Goal: Transaction & Acquisition: Book appointment/travel/reservation

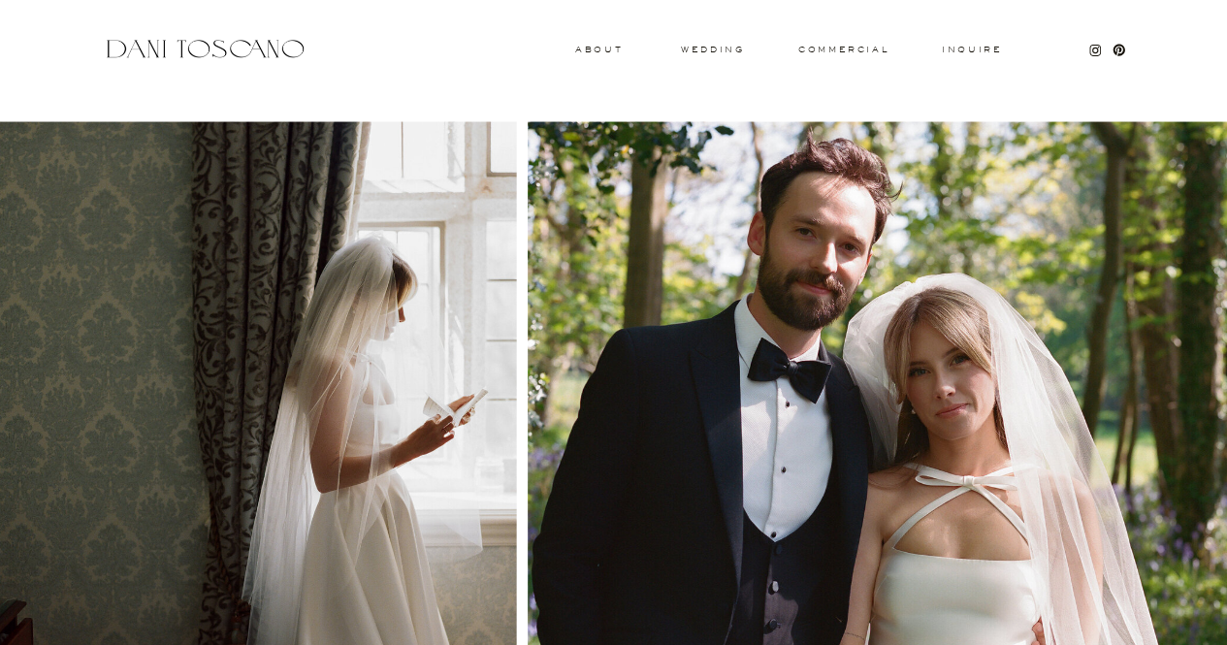
scroll to position [2049, 0]
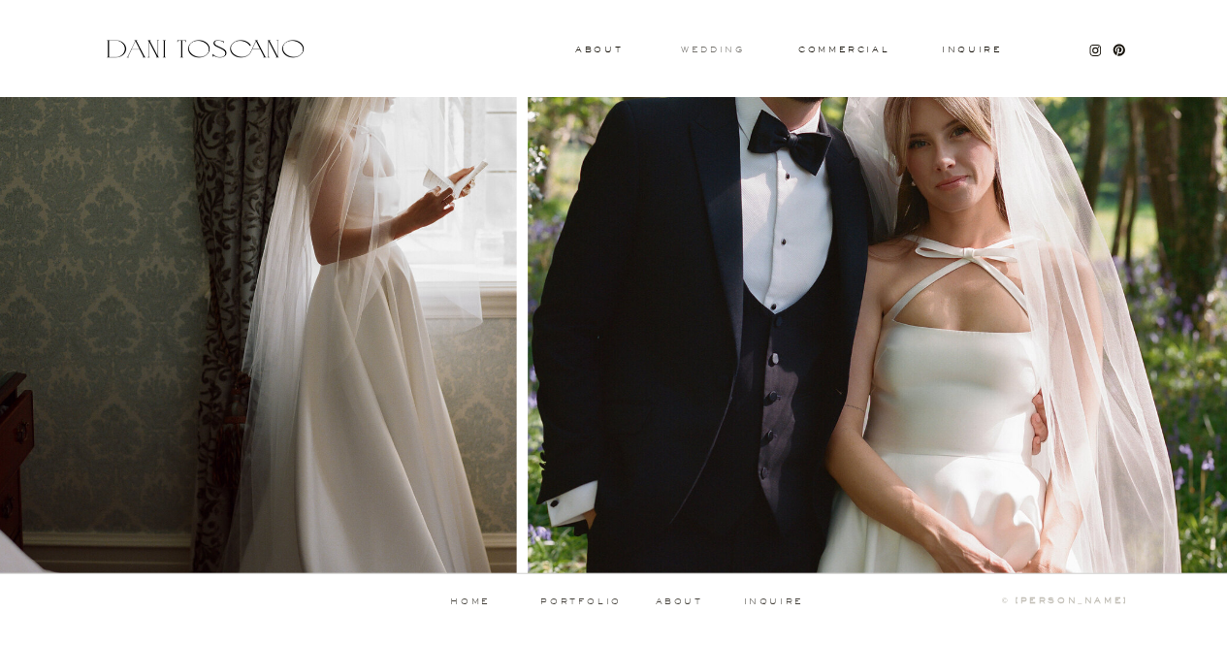
click at [706, 47] on h3 "wedding" at bounding box center [712, 49] width 63 height 7
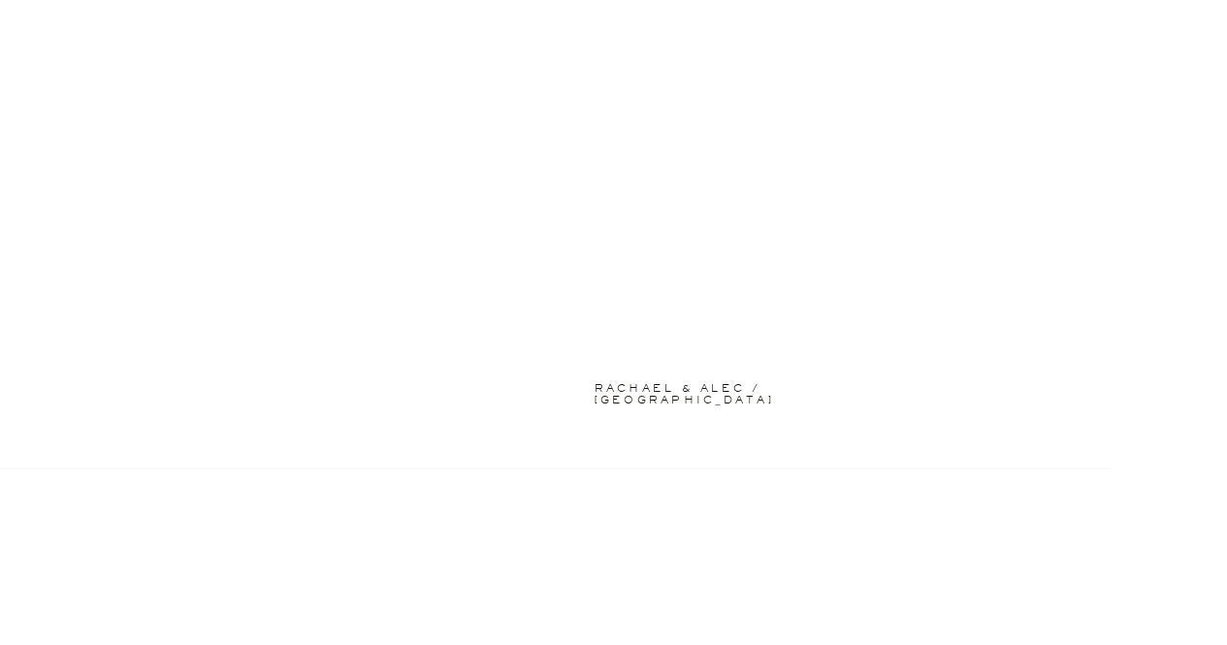
scroll to position [5115, 0]
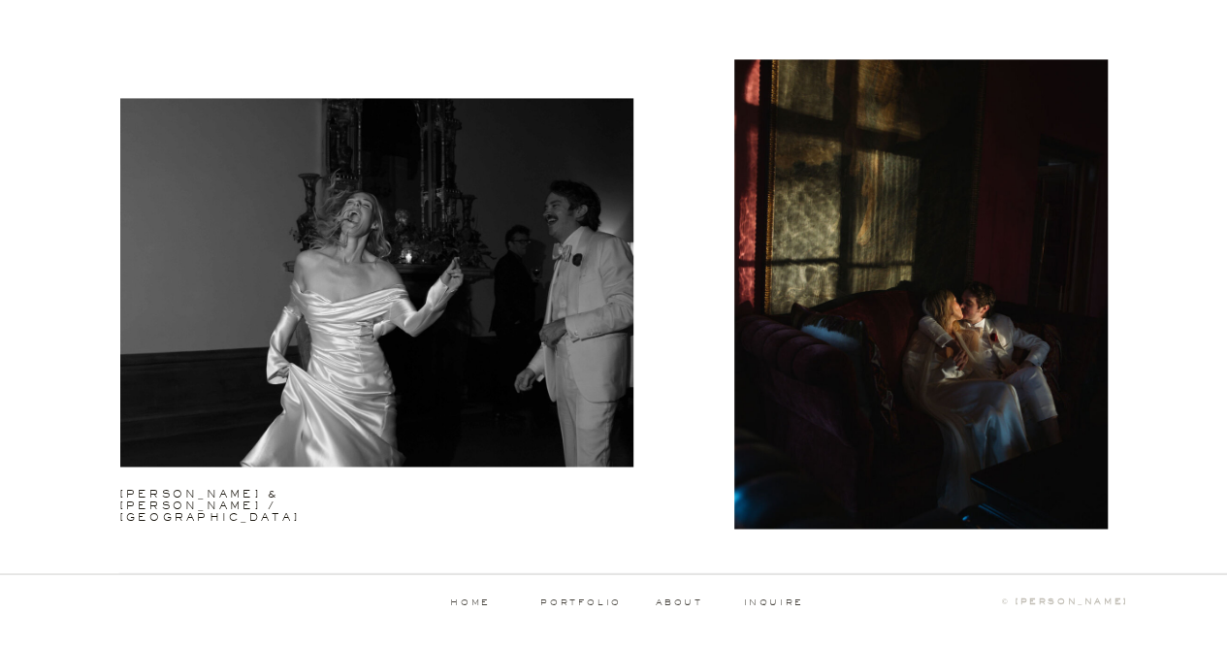
click at [681, 599] on p "about" at bounding box center [682, 602] width 53 height 9
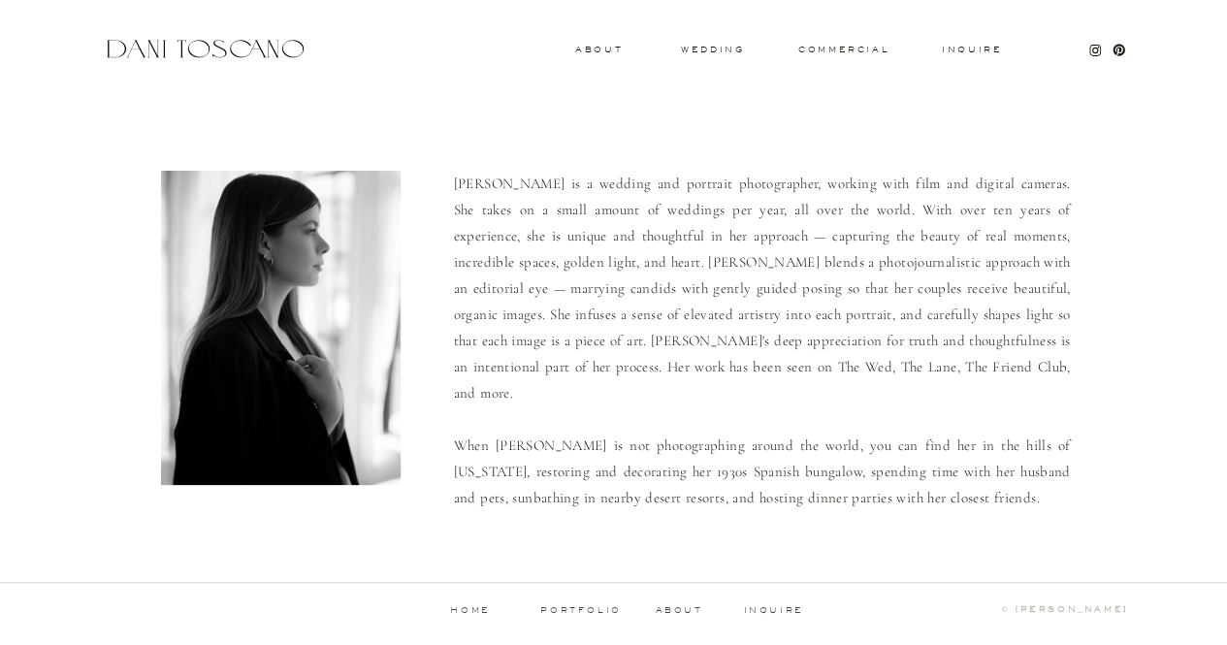
click at [763, 599] on div "Inquire commercial wedding About [PERSON_NAME] is a wedding and portrait photog…" at bounding box center [613, 327] width 1227 height 655
click at [763, 606] on p "inquire" at bounding box center [774, 611] width 62 height 10
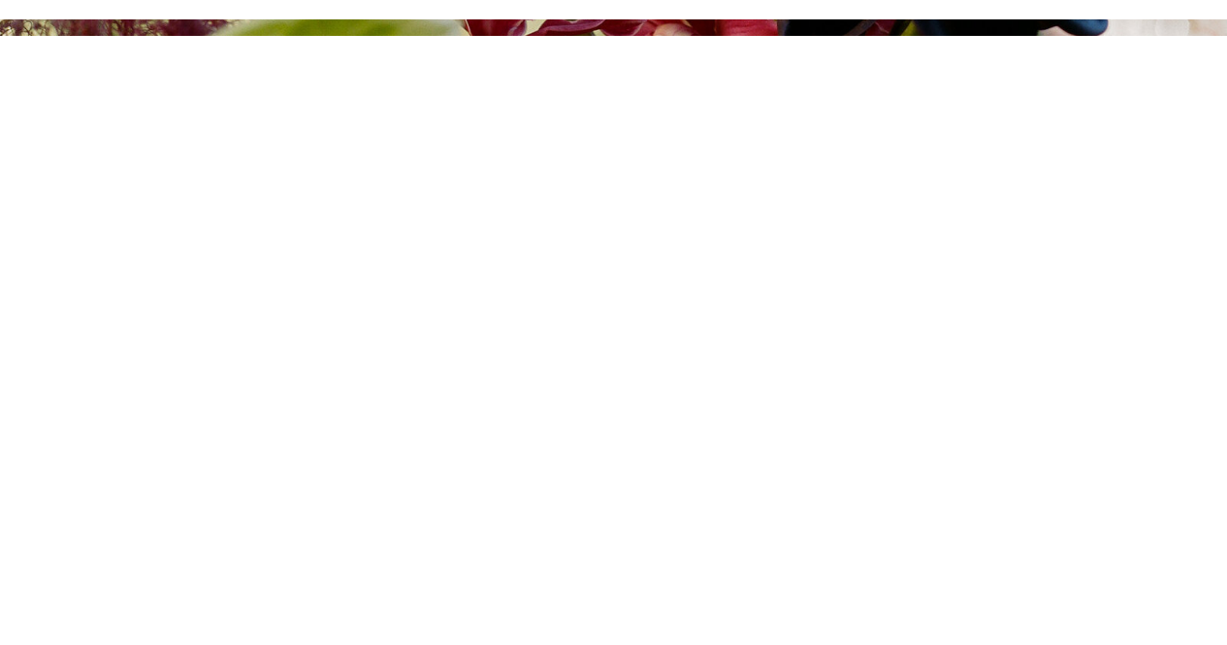
scroll to position [512, 0]
